Goal: Information Seeking & Learning: Learn about a topic

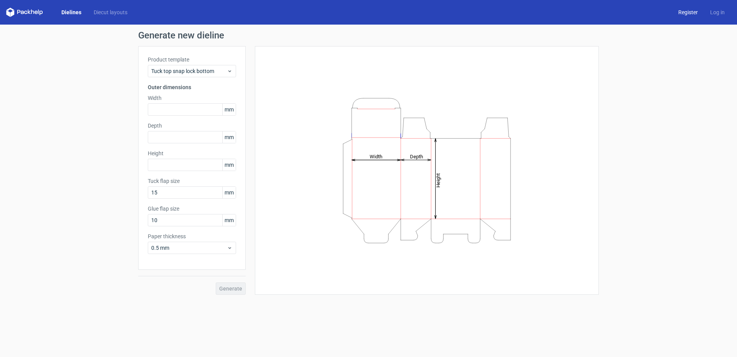
click at [683, 12] on link "Register" at bounding box center [688, 12] width 32 height 8
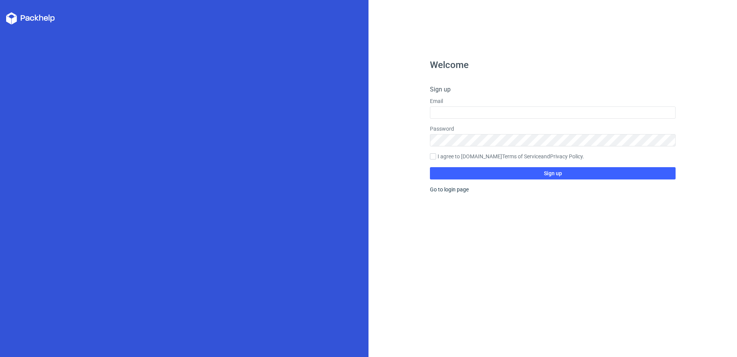
click at [459, 104] on label "Email" at bounding box center [553, 101] width 246 height 8
click at [452, 195] on div "Welcome Sign up Email Password I agree to [DOMAIN_NAME] Terms of Service and Pr…" at bounding box center [553, 208] width 246 height 296
click at [451, 193] on div "Welcome Sign up Email Password I agree to [DOMAIN_NAME] Terms of Service and Pr…" at bounding box center [553, 208] width 246 height 296
click at [461, 160] on label "I agree to [DOMAIN_NAME] Terms of Service and Privacy Policy ." at bounding box center [553, 156] width 246 height 8
click at [436, 159] on input "I agree to [DOMAIN_NAME] Terms of Service and Privacy Policy ." at bounding box center [433, 156] width 6 height 6
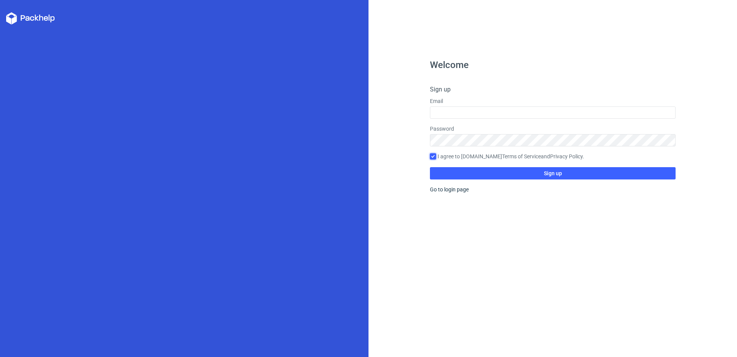
checkbox input "true"
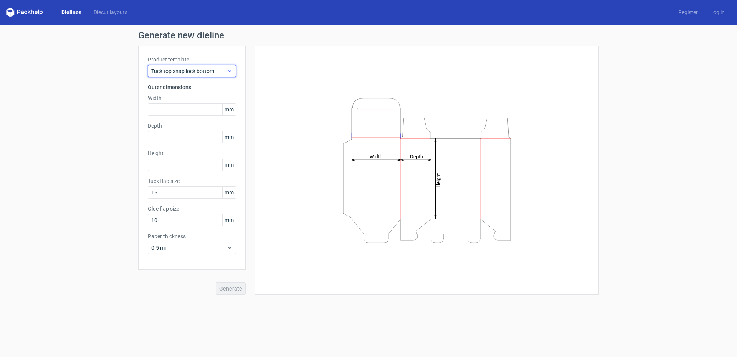
click at [173, 74] on span "Tuck top snap lock bottom" at bounding box center [189, 71] width 76 height 8
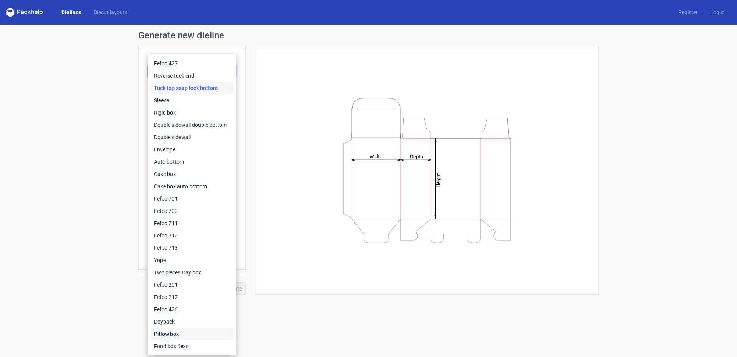
click at [180, 338] on div "Pillow box" at bounding box center [192, 333] width 82 height 12
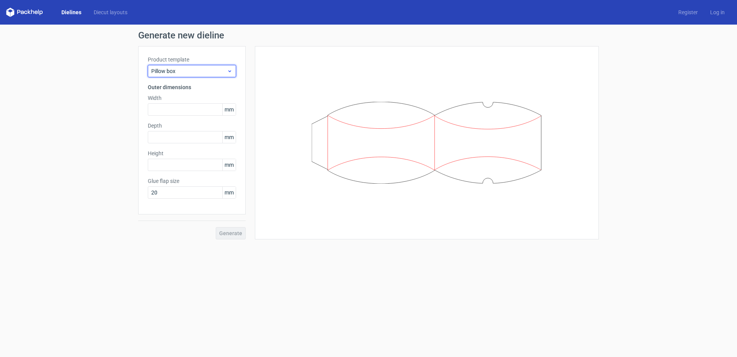
click at [183, 74] on span "Pillow box" at bounding box center [189, 71] width 76 height 8
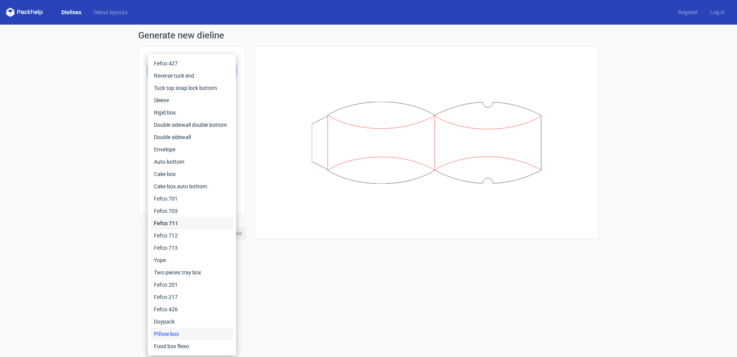
click at [180, 220] on div "Fefco 711" at bounding box center [192, 223] width 82 height 12
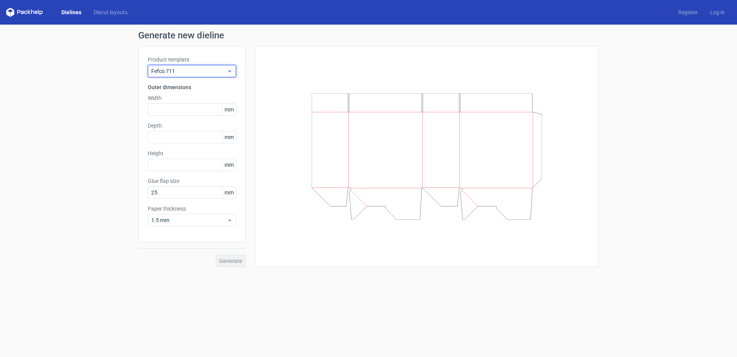
click at [191, 73] on span "Fefco 711" at bounding box center [189, 71] width 76 height 8
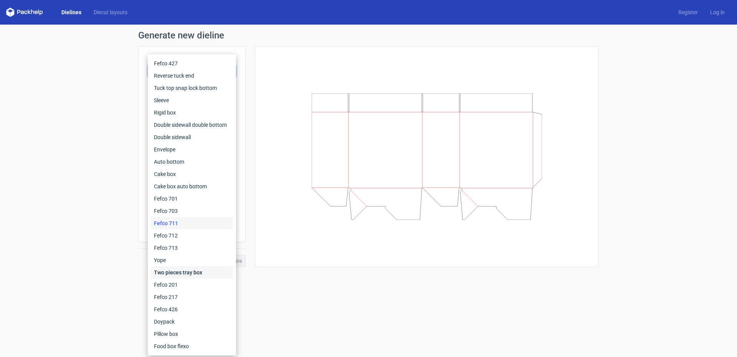
click at [185, 272] on div "Two pieces tray box" at bounding box center [192, 272] width 82 height 12
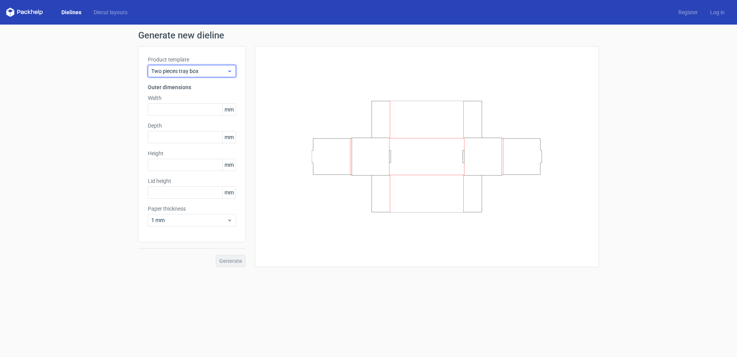
click at [182, 76] on div "Two pieces tray box" at bounding box center [192, 71] width 88 height 12
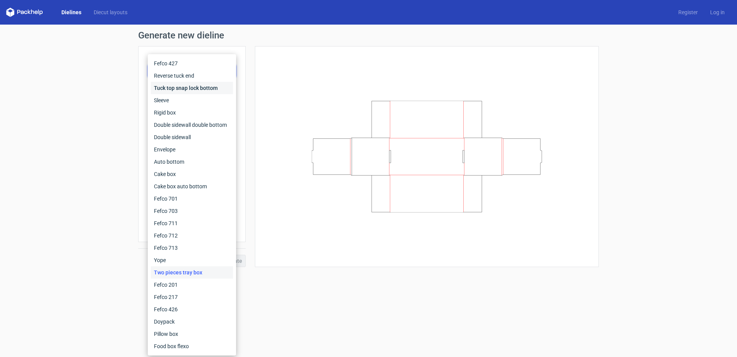
click at [181, 88] on div "Tuck top snap lock bottom" at bounding box center [192, 88] width 82 height 12
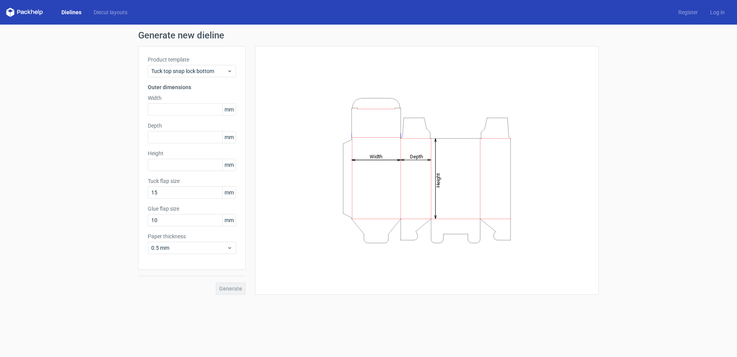
click at [188, 63] on label "Product template" at bounding box center [192, 60] width 88 height 8
click at [188, 66] on div "Tuck top snap lock bottom" at bounding box center [192, 71] width 88 height 12
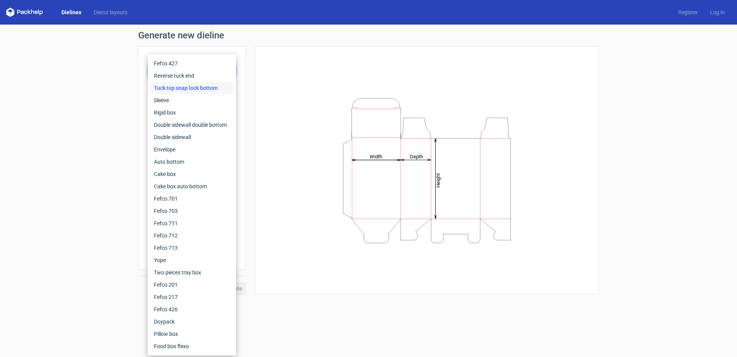
click at [188, 86] on div "Tuck top snap lock bottom" at bounding box center [192, 88] width 82 height 12
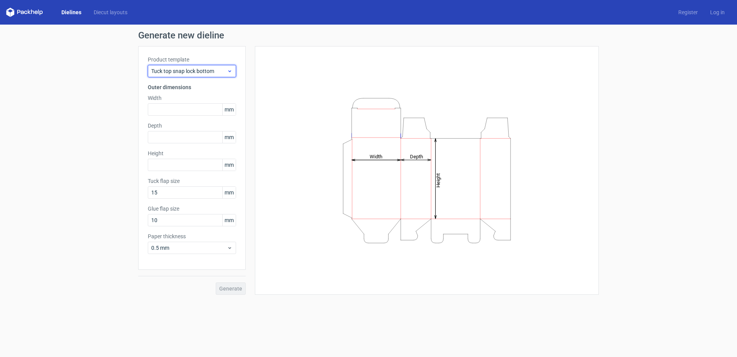
click at [193, 70] on span "Tuck top snap lock bottom" at bounding box center [189, 71] width 76 height 8
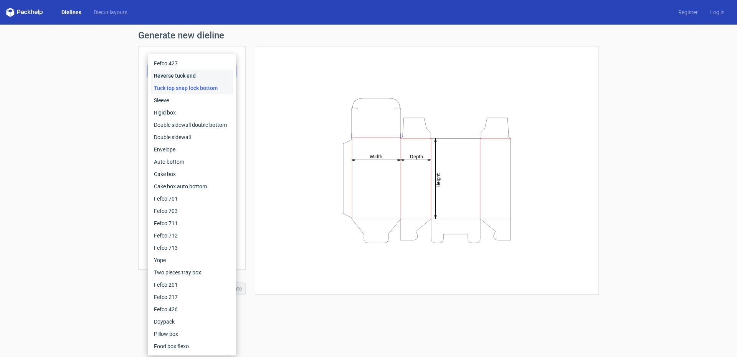
click at [190, 77] on div "Reverse tuck end" at bounding box center [192, 75] width 82 height 12
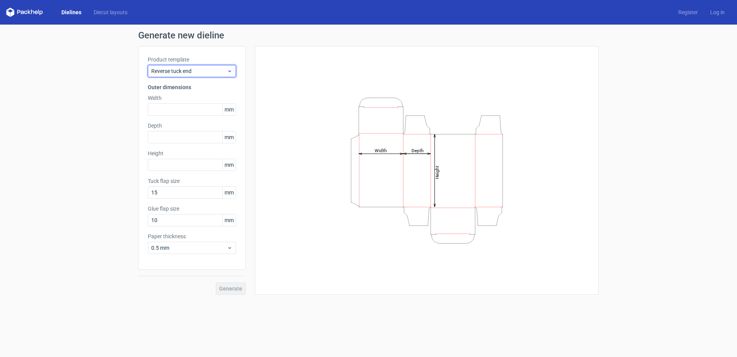
click at [190, 72] on span "Reverse tuck end" at bounding box center [189, 71] width 76 height 8
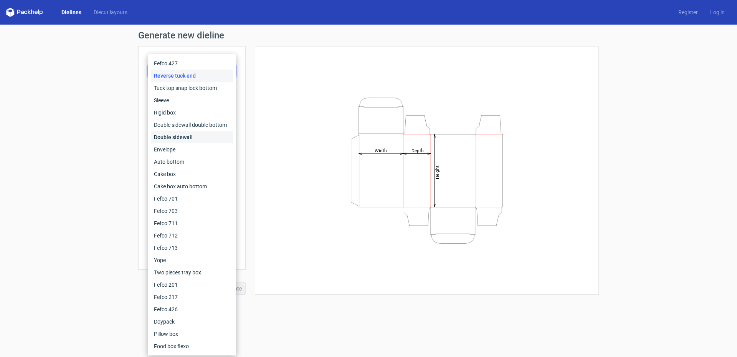
click at [182, 137] on div "Double sidewall" at bounding box center [192, 137] width 82 height 12
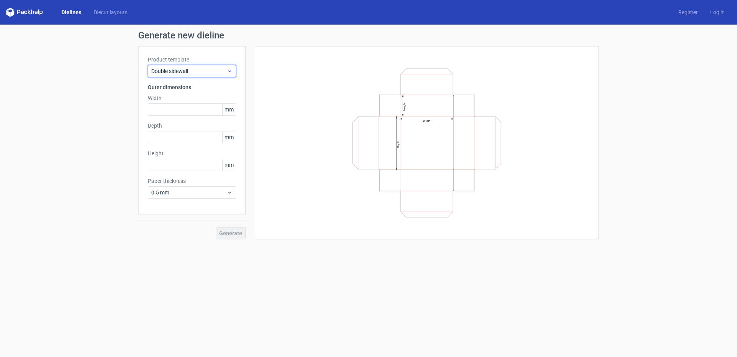
click at [180, 68] on span "Double sidewall" at bounding box center [189, 71] width 76 height 8
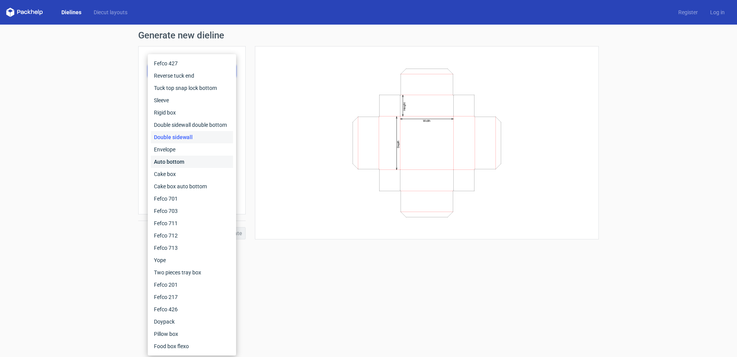
click at [180, 160] on div "Auto bottom" at bounding box center [192, 161] width 82 height 12
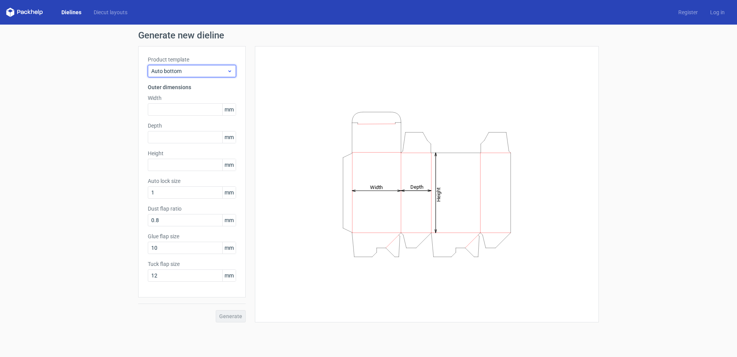
click at [179, 75] on div "Auto bottom" at bounding box center [192, 71] width 88 height 12
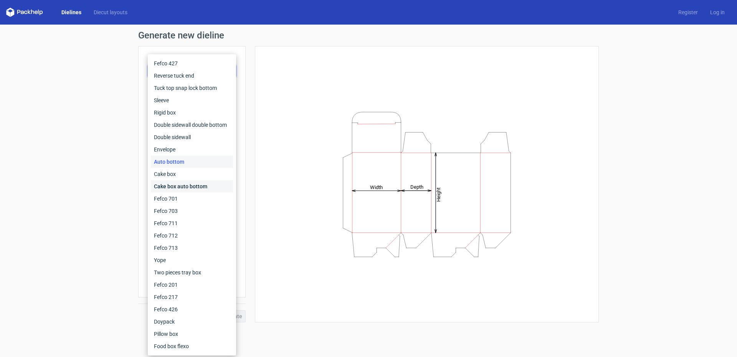
click at [188, 182] on div "Cake box auto bottom" at bounding box center [192, 186] width 82 height 12
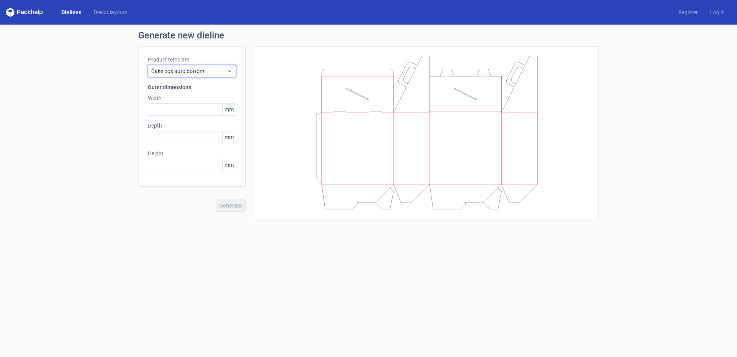
click at [186, 69] on span "Cake box auto bottom" at bounding box center [189, 71] width 76 height 8
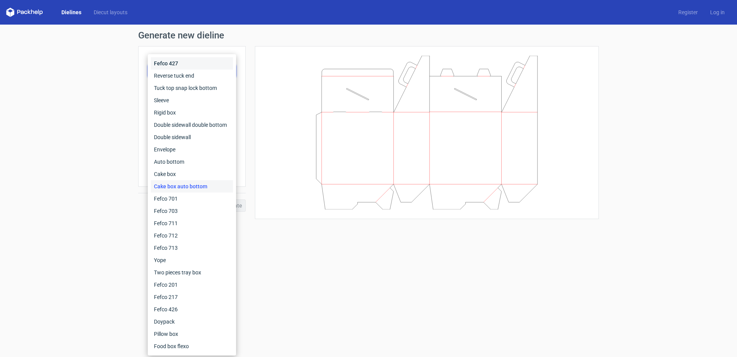
click at [177, 66] on div "Fefco 427" at bounding box center [192, 63] width 82 height 12
